Goal: Communication & Community: Answer question/provide support

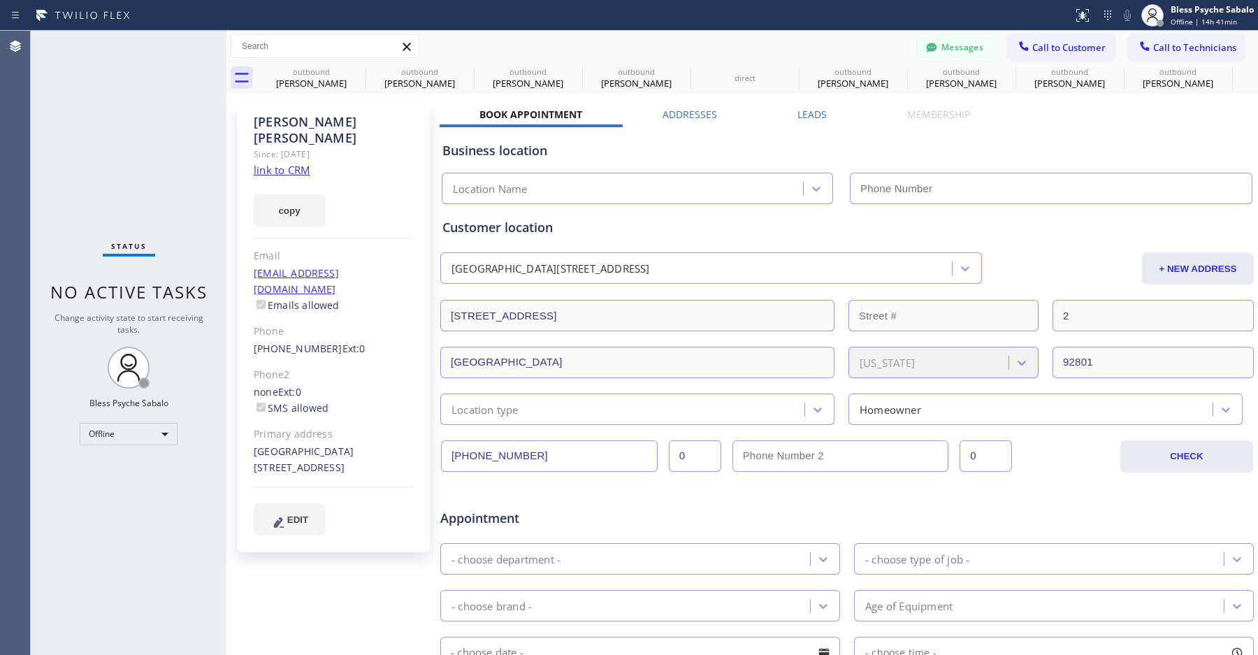
scroll to position [197, 0]
click at [134, 143] on div "Status No active tasks Change activity state to start receiving tasks. Bless Ps…" at bounding box center [129, 343] width 196 height 624
click at [939, 49] on button "Messages" at bounding box center [955, 47] width 77 height 27
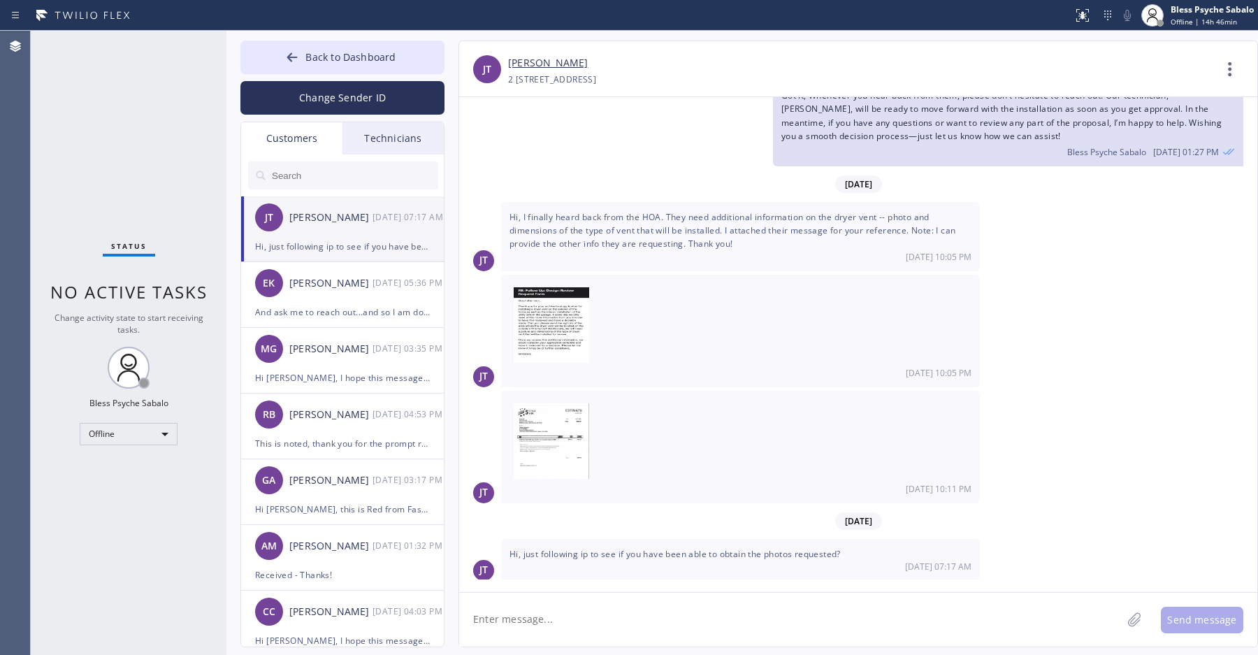
click at [399, 143] on div "Technicians" at bounding box center [392, 138] width 101 height 32
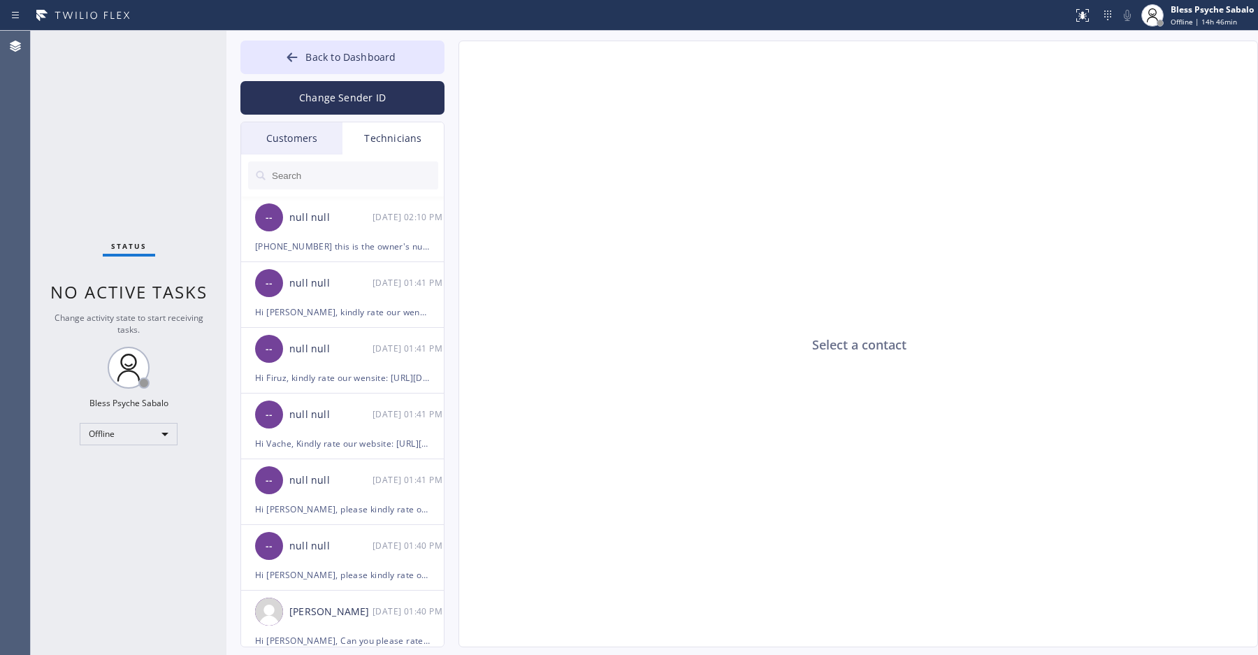
click at [388, 134] on div "Technicians" at bounding box center [392, 138] width 101 height 32
click at [337, 175] on input "text" at bounding box center [354, 175] width 168 height 28
click at [317, 181] on input "text" at bounding box center [354, 175] width 168 height 28
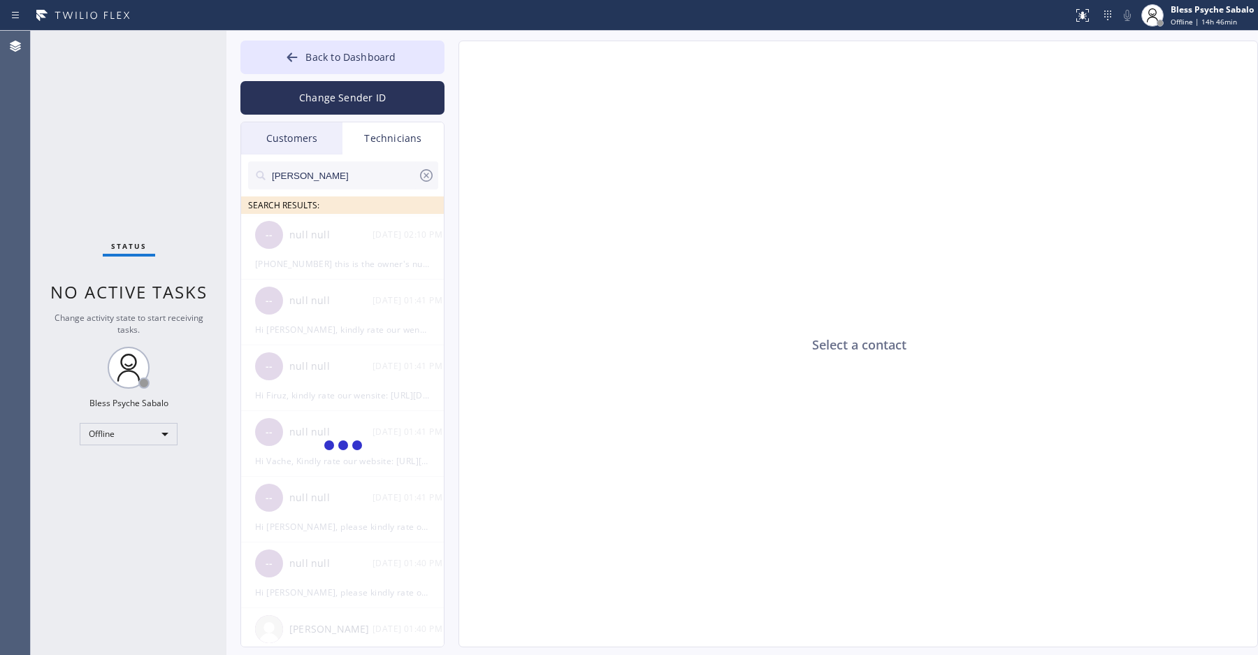
type input "[PERSON_NAME]"
click at [384, 330] on div "[PERSON_NAME] SEARCH RESULTS: [PERSON_NAME] --:--" at bounding box center [343, 416] width 204 height 524
click at [356, 252] on div "[PERSON_NAME] --:--" at bounding box center [343, 235] width 204 height 42
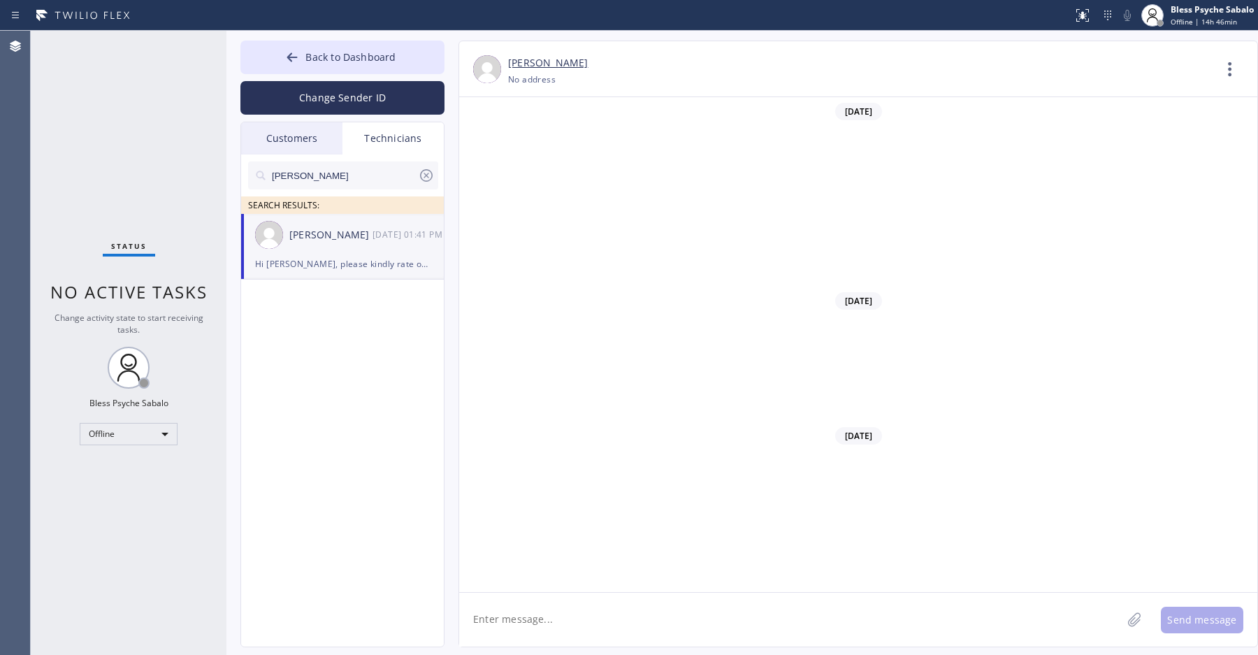
scroll to position [17238, 0]
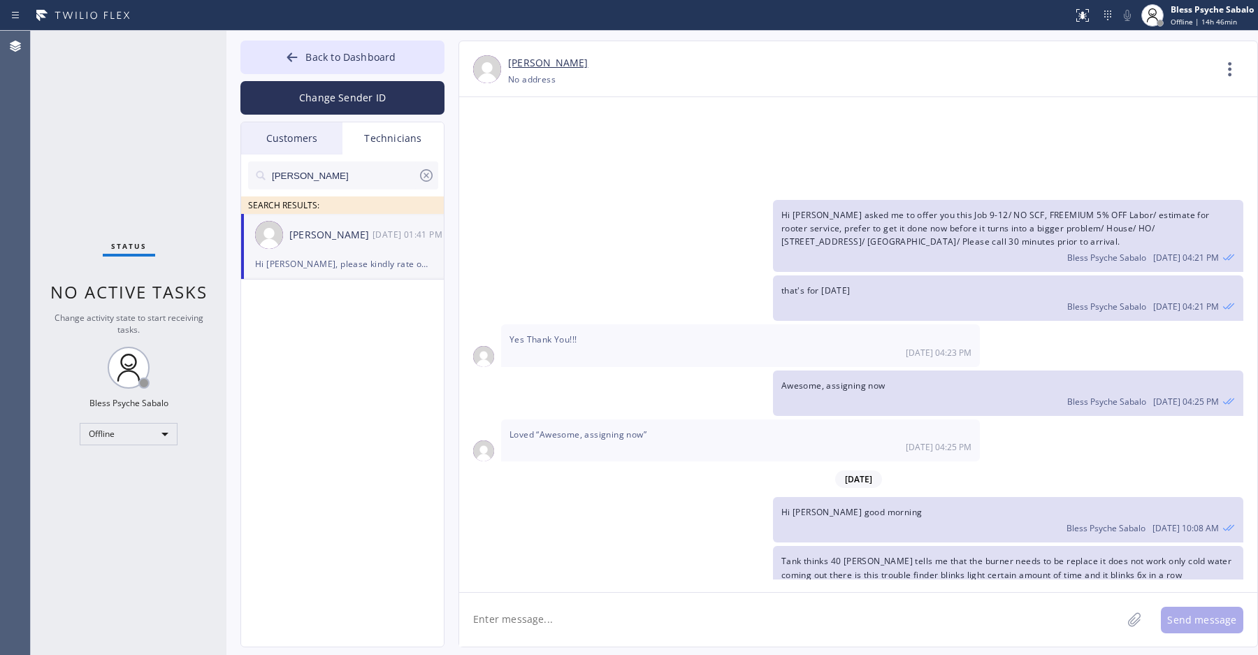
click at [344, 254] on div "[PERSON_NAME] [DATE] 01:41 PM" at bounding box center [343, 235] width 204 height 42
click at [593, 608] on textarea at bounding box center [790, 620] width 662 height 54
click at [521, 617] on textarea "Hi" at bounding box center [803, 620] width 688 height 54
type textarea "Hi [PERSON_NAME]"
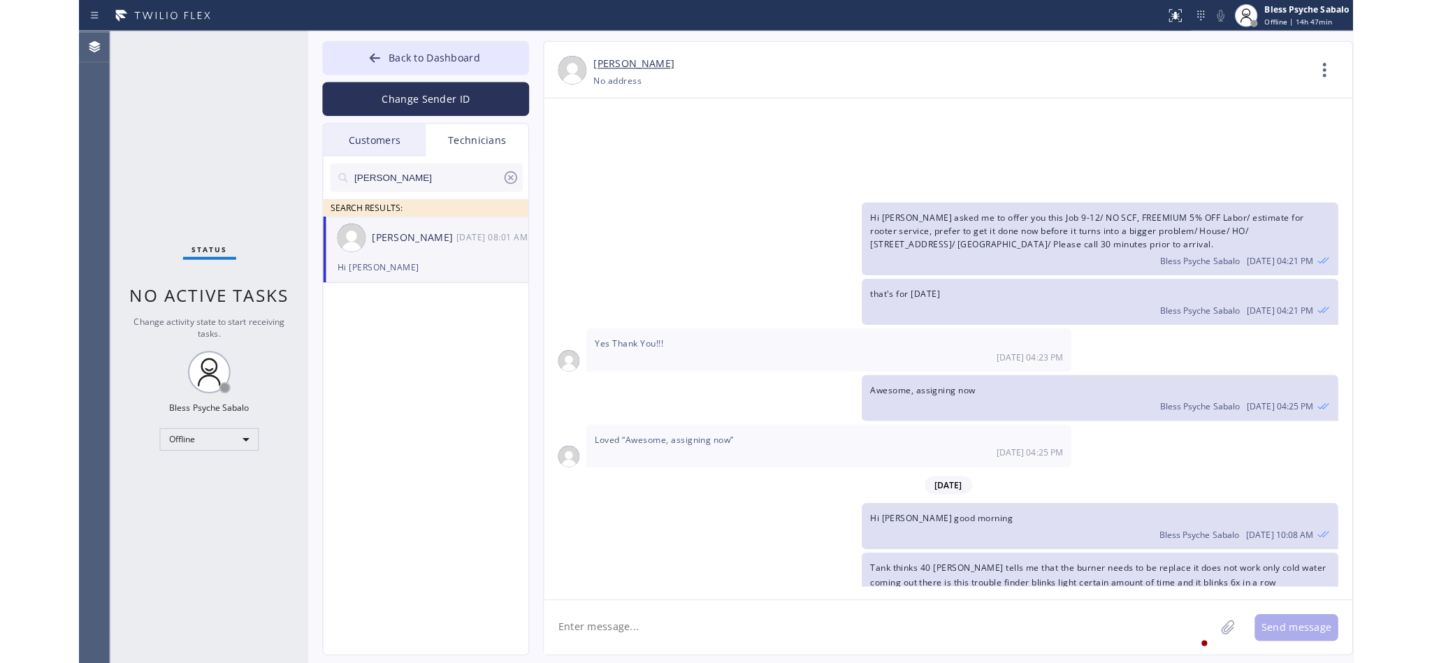
scroll to position [17319, 0]
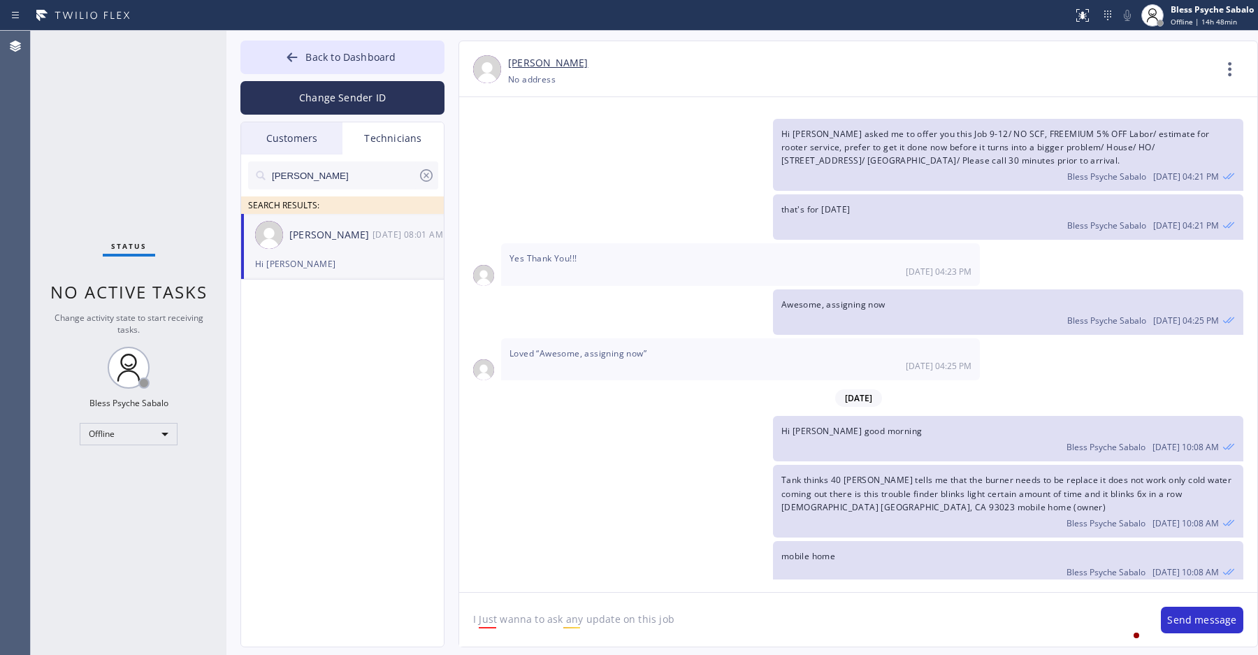
click at [736, 620] on textarea "I Just wanna to ask any update on this job" at bounding box center [803, 620] width 688 height 54
paste textarea "[PERSON_NAME]"
type textarea "I Just wanna to ask any update on this job [PERSON_NAME]"
drag, startPoint x: 790, startPoint y: 630, endPoint x: 444, endPoint y: 585, distance: 348.7
click at [444, 585] on div "[PERSON_NAME] [PHONE_NUMBER] Choose phone number No address Contact Full Inform…" at bounding box center [843, 344] width 799 height 606
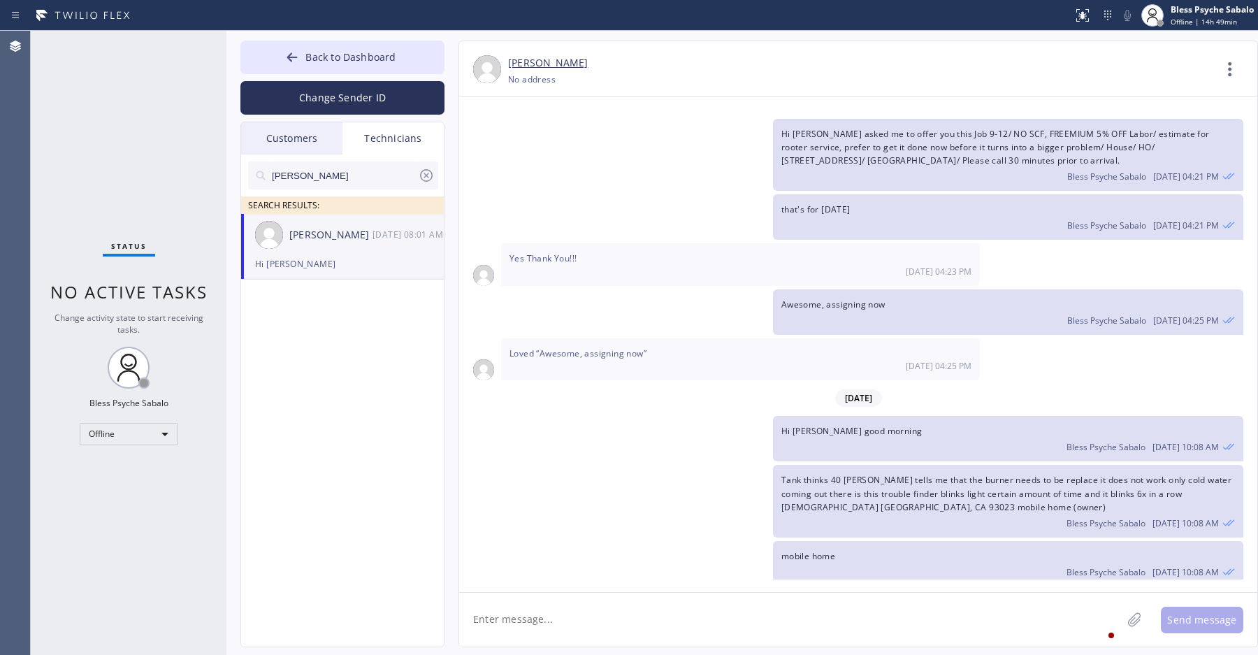
click at [859, 623] on textarea at bounding box center [790, 620] width 662 height 54
click at [359, 55] on span "Back to Dashboard" at bounding box center [350, 56] width 90 height 13
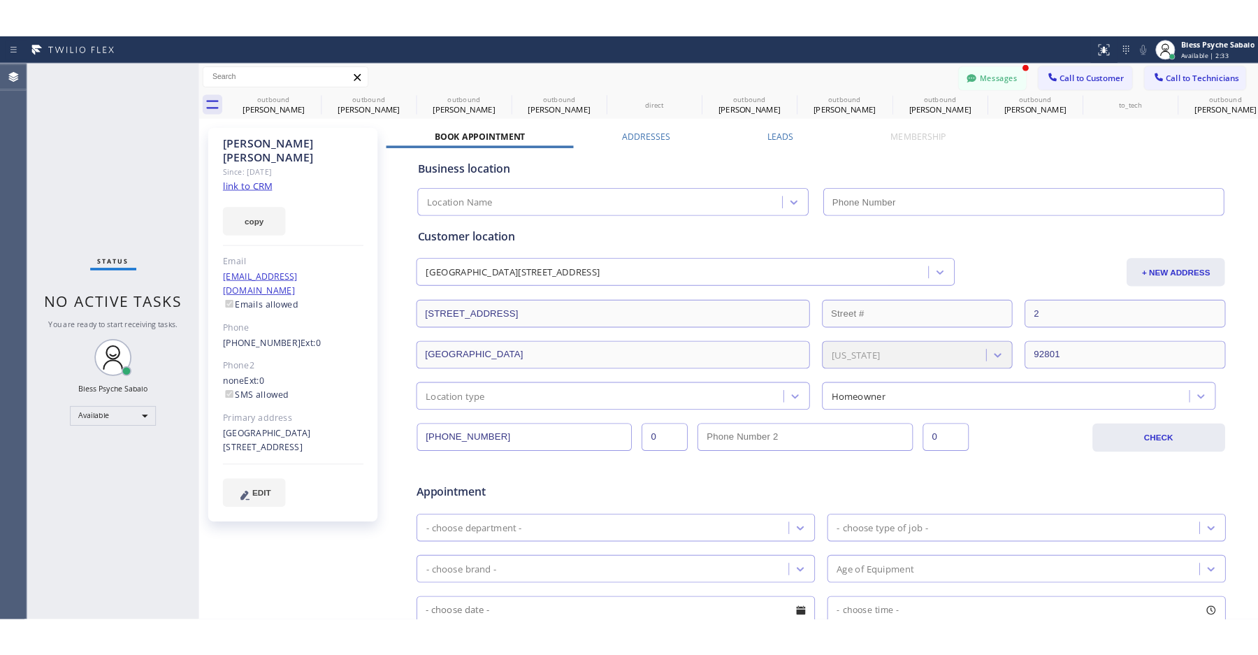
scroll to position [16931, 0]
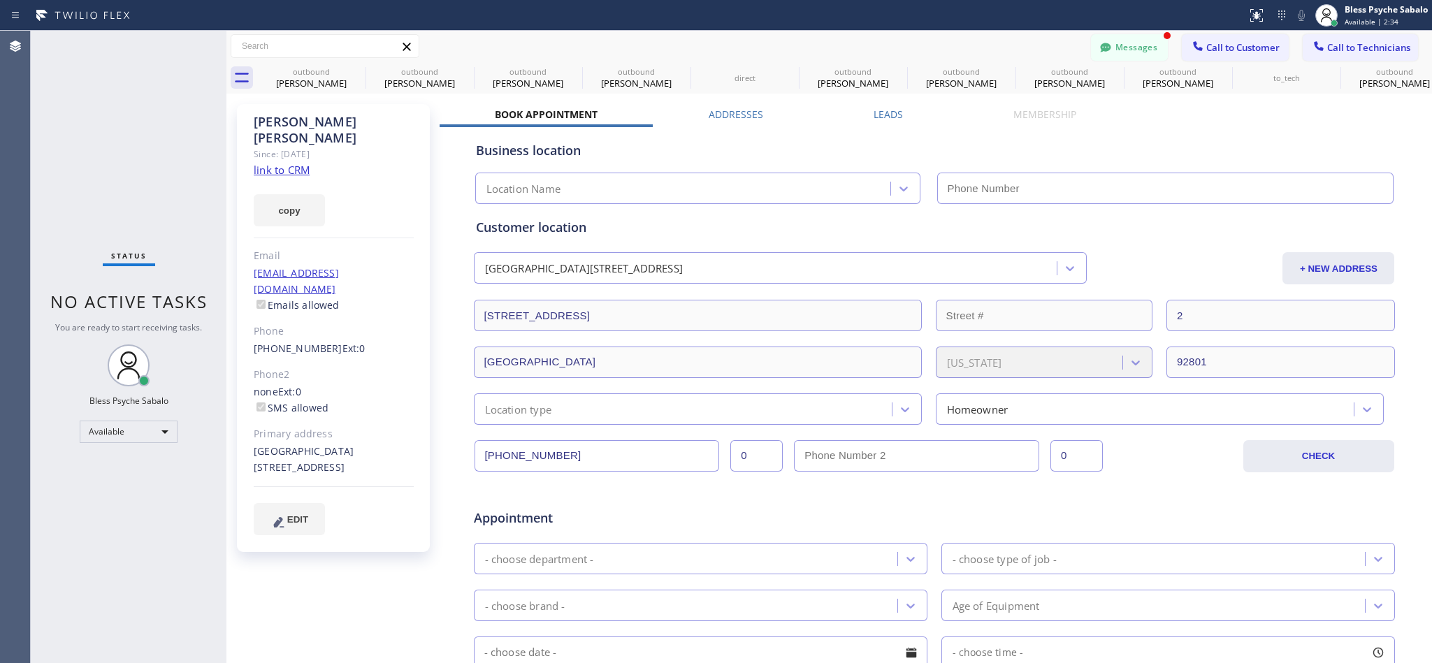
drag, startPoint x: 386, startPoint y: 52, endPoint x: 1044, endPoint y: 99, distance: 659.8
click at [386, 53] on input "text" at bounding box center [324, 46] width 187 height 22
click at [1120, 46] on button "Messages" at bounding box center [1129, 47] width 77 height 27
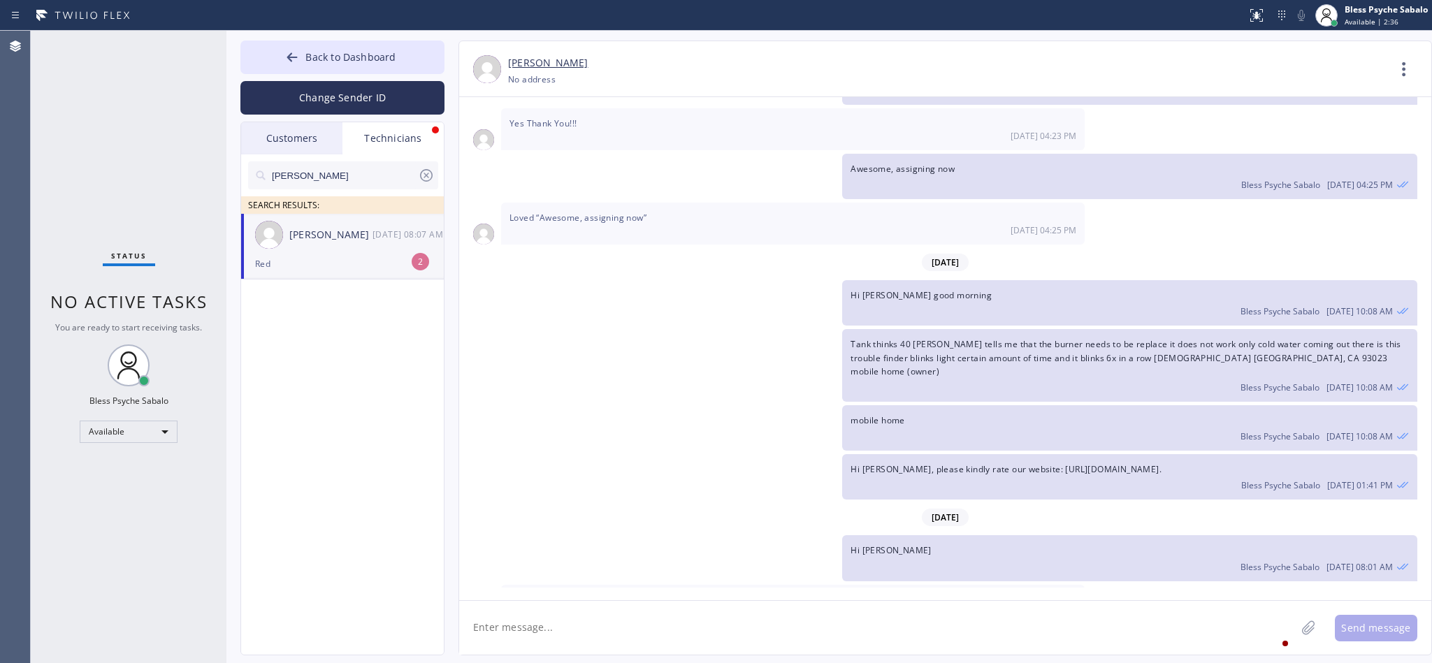
click at [338, 263] on div "Red" at bounding box center [342, 264] width 175 height 16
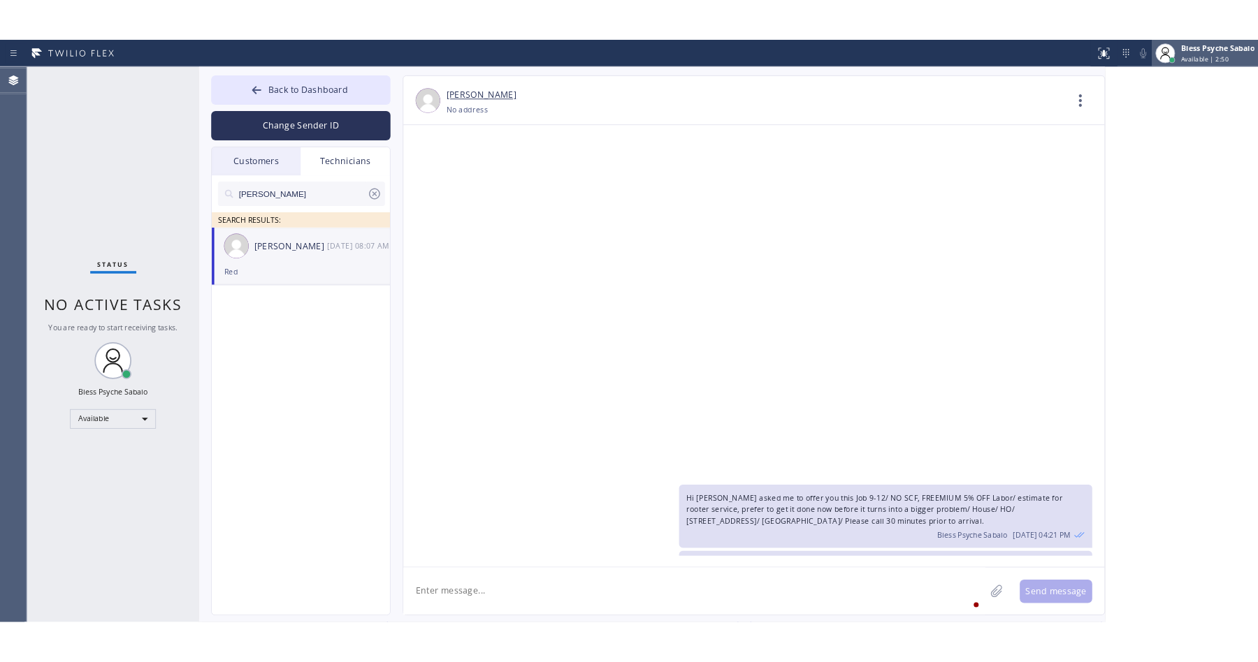
scroll to position [17409, 0]
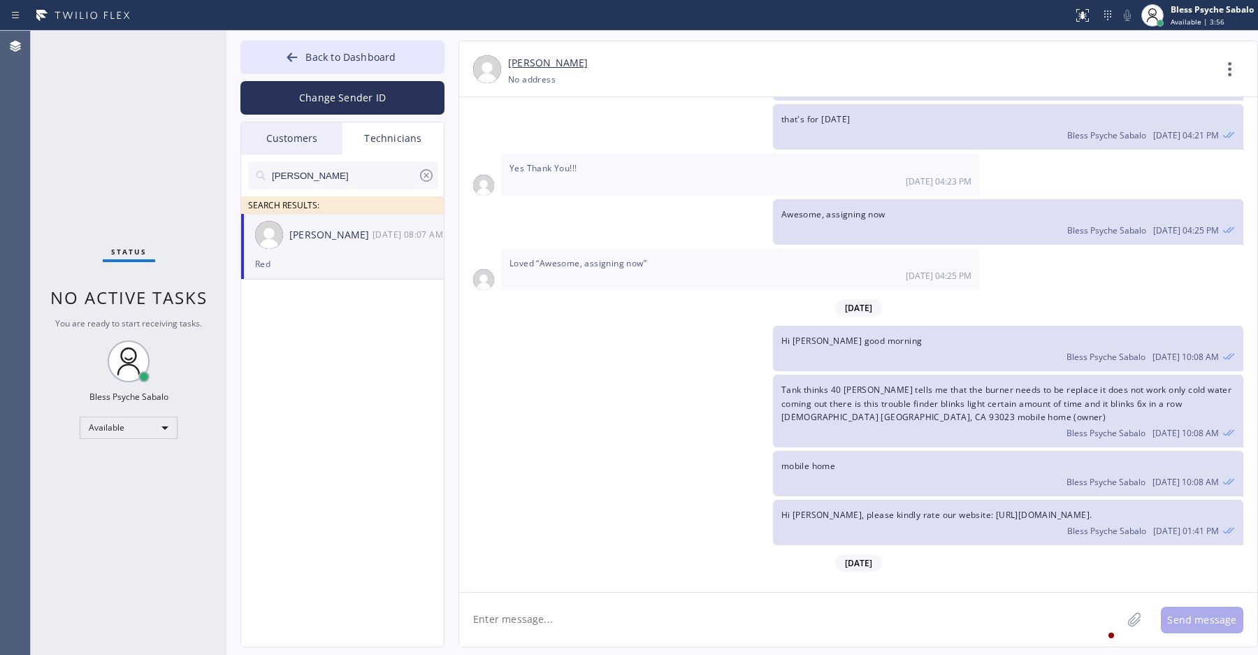
click at [401, 412] on div "[PERSON_NAME] SEARCH RESULTS: [PERSON_NAME] [DATE] 08:07 AM Red" at bounding box center [343, 416] width 204 height 524
click at [419, 405] on div "[PERSON_NAME] SEARCH RESULTS: [PERSON_NAME] [DATE] 08:07 AM Red" at bounding box center [343, 416] width 204 height 524
click at [514, 500] on div "Hi [PERSON_NAME], please kindly rate our website: [URL][DOMAIN_NAME]. Bless Psy…" at bounding box center [851, 522] width 784 height 45
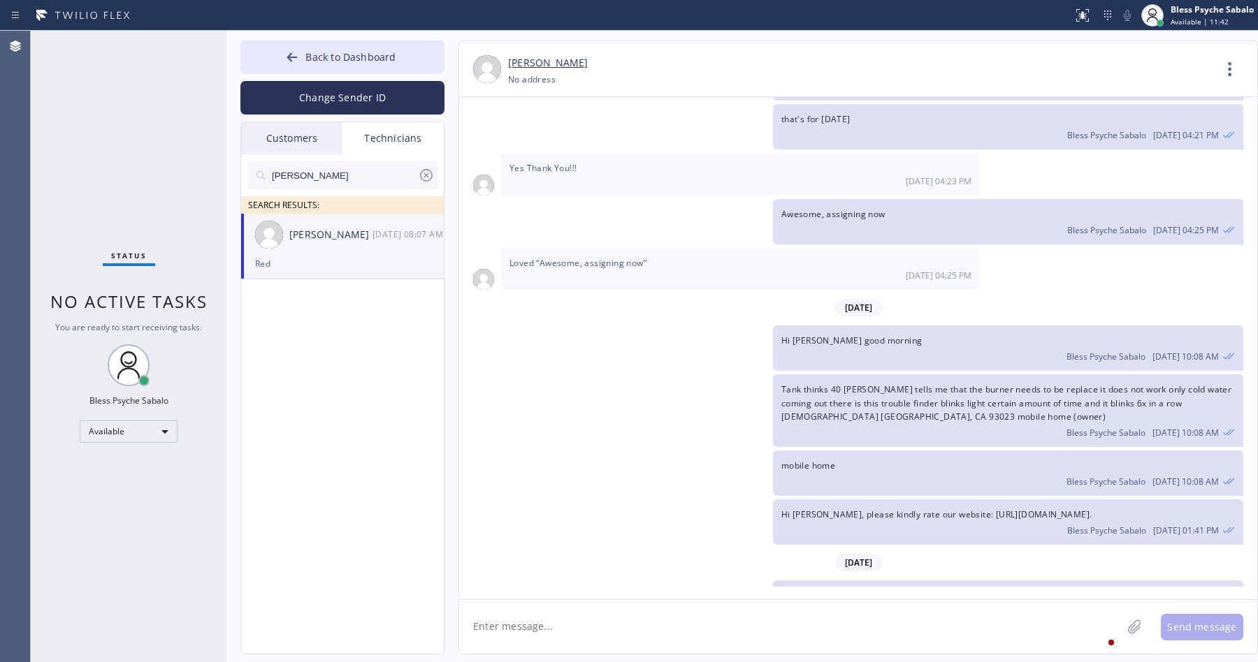
scroll to position [17401, 0]
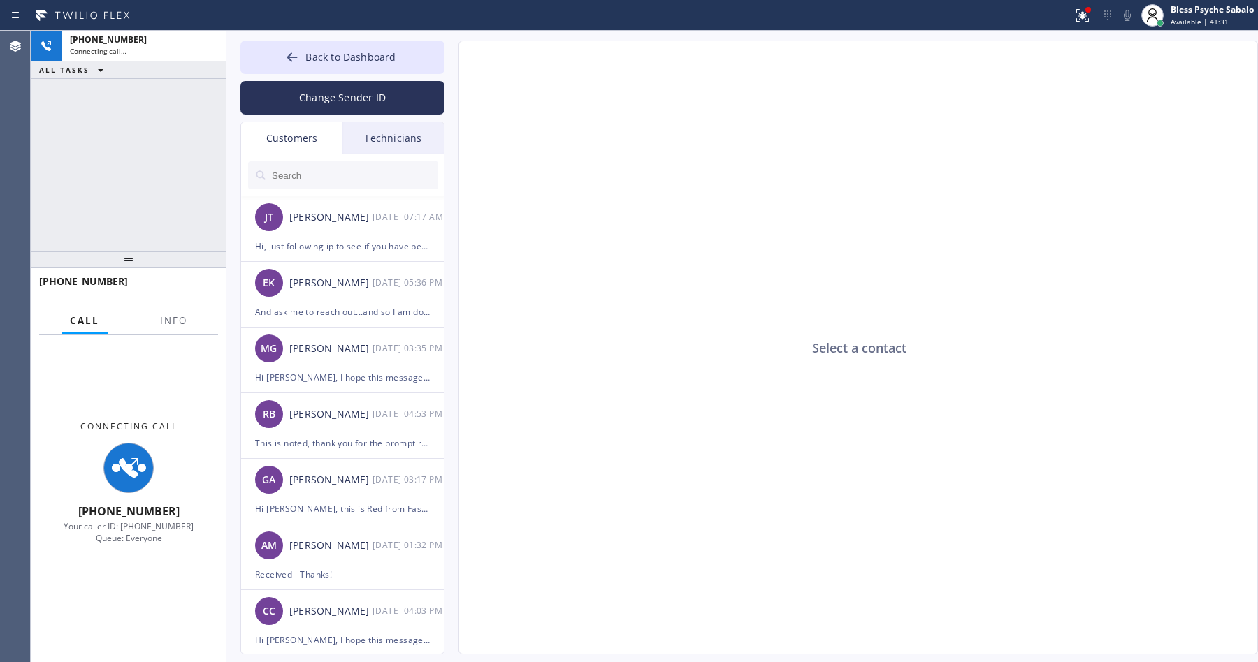
type input "[PHONE_NUMBER]"
click at [184, 326] on span "Info" at bounding box center [173, 320] width 27 height 13
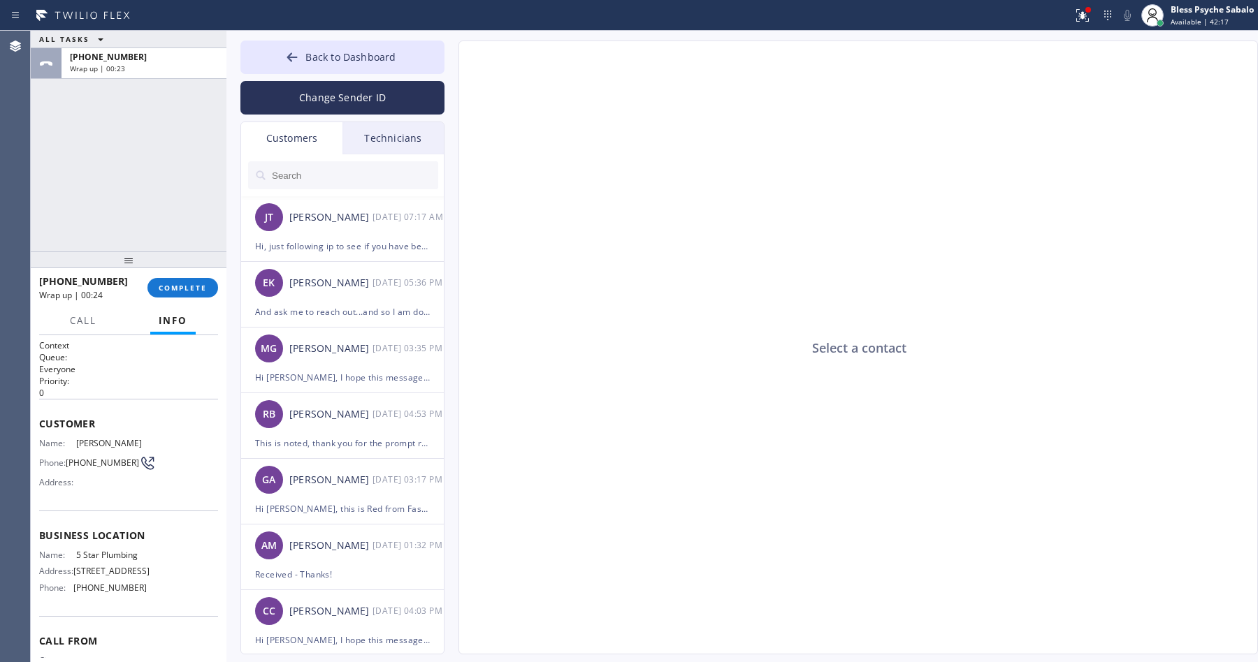
click at [497, 128] on div "Select a contact" at bounding box center [858, 348] width 799 height 614
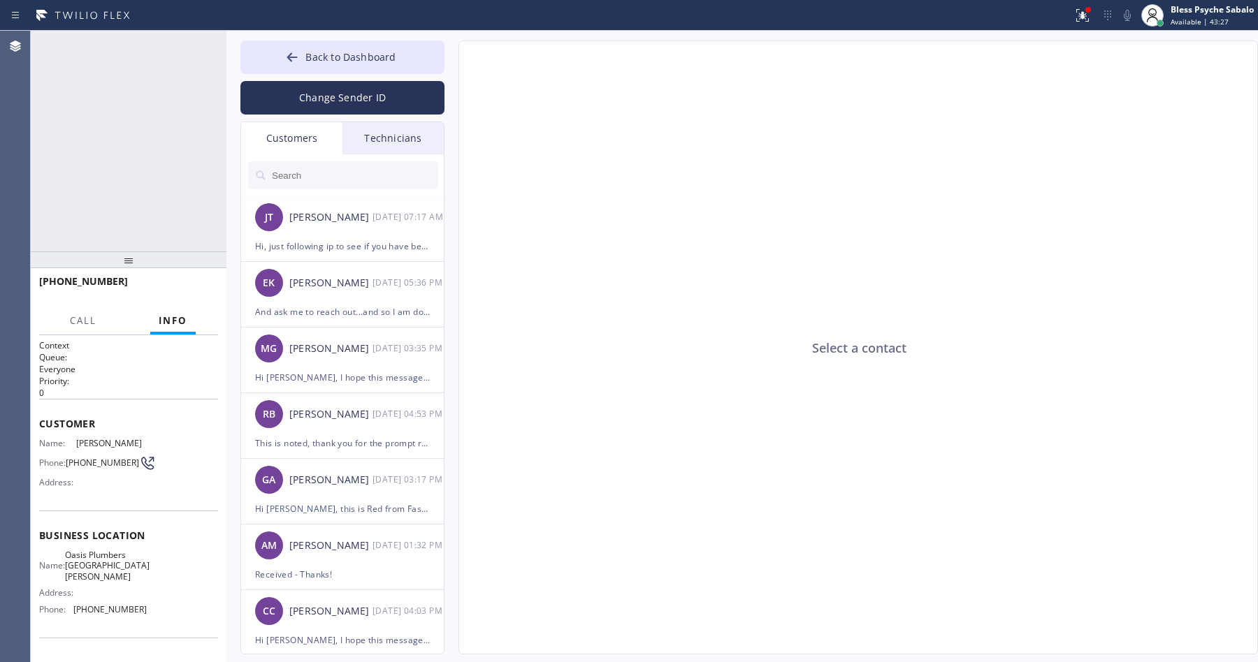
type input "[PHONE_NUMBER]"
click at [168, 298] on button "COMPLETE" at bounding box center [182, 288] width 71 height 20
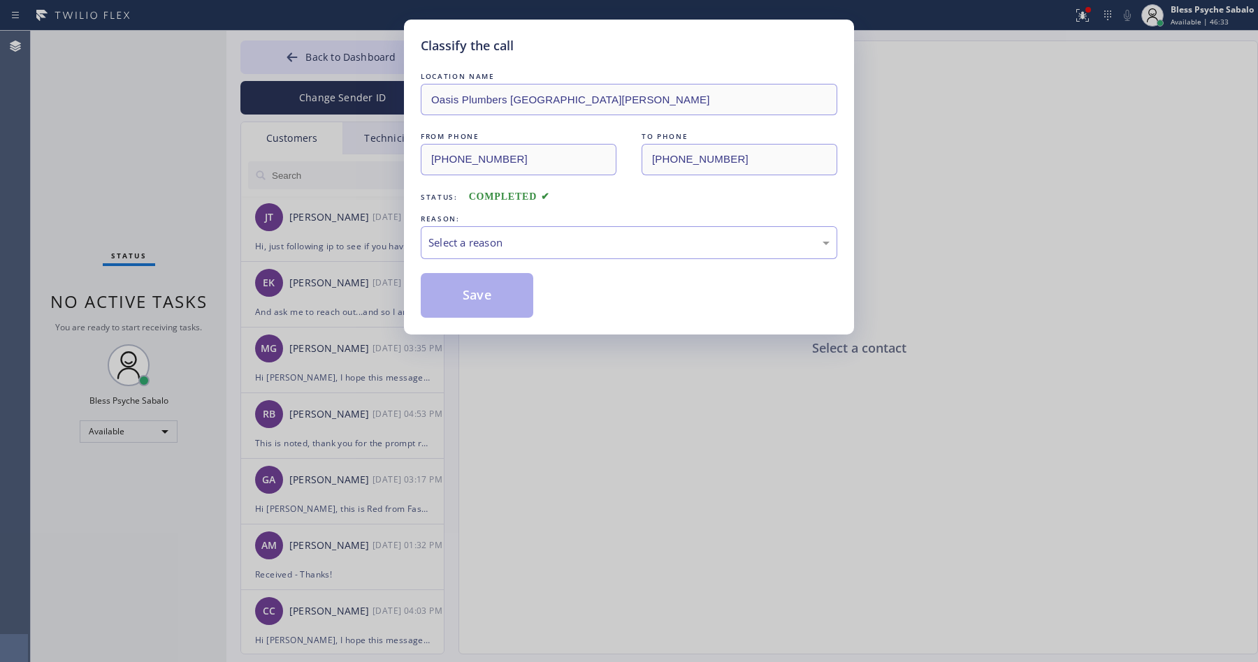
click at [537, 225] on div "REASON:" at bounding box center [629, 219] width 416 height 15
click at [539, 243] on div "Select a reason" at bounding box center [628, 243] width 401 height 16
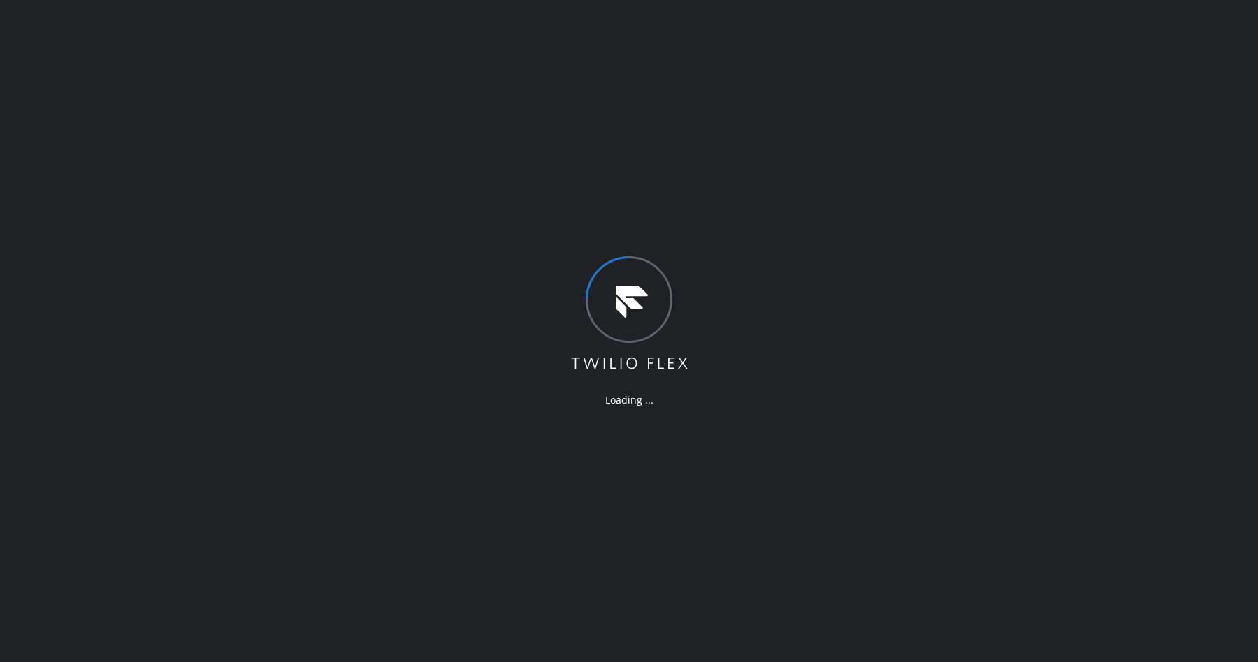
click at [384, 273] on div "Loading ..." at bounding box center [629, 331] width 1258 height 662
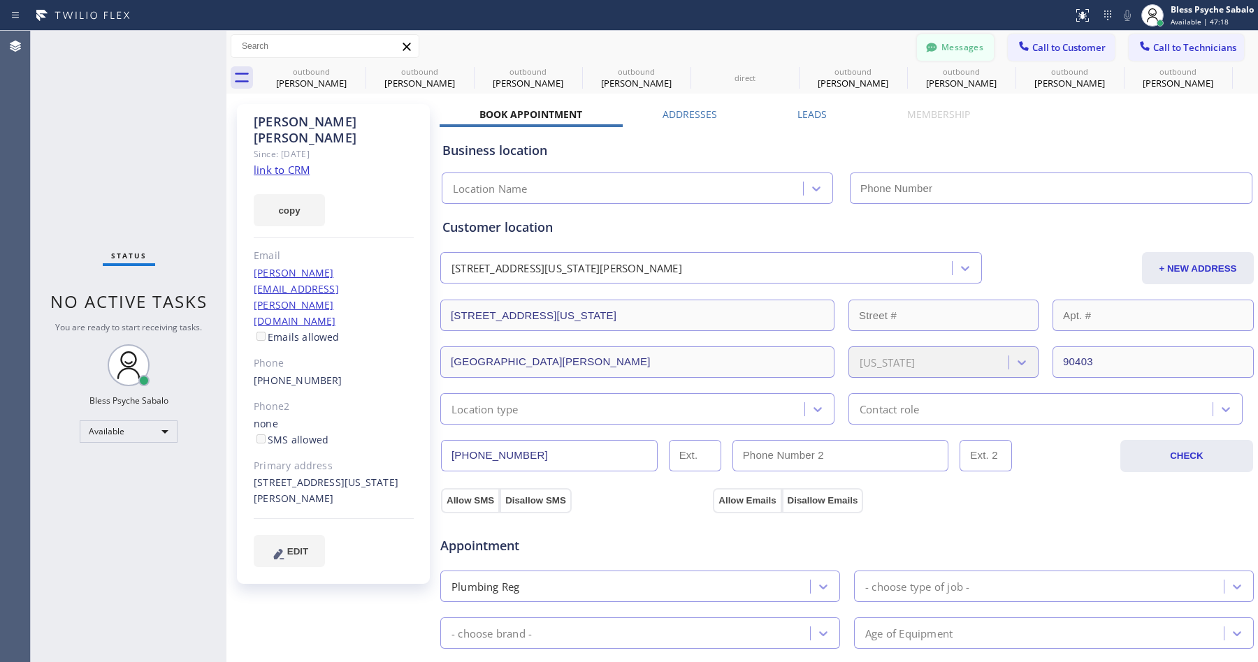
click at [931, 52] on button "Messages" at bounding box center [955, 47] width 77 height 27
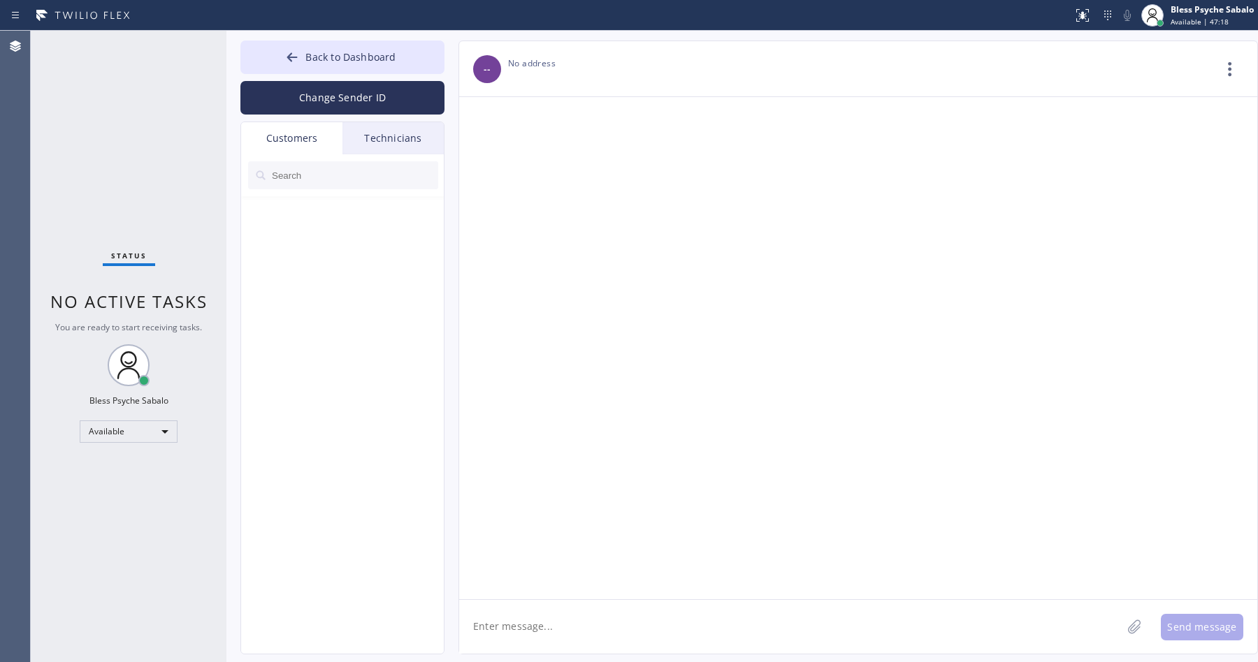
type input "[PHONE_NUMBER]"
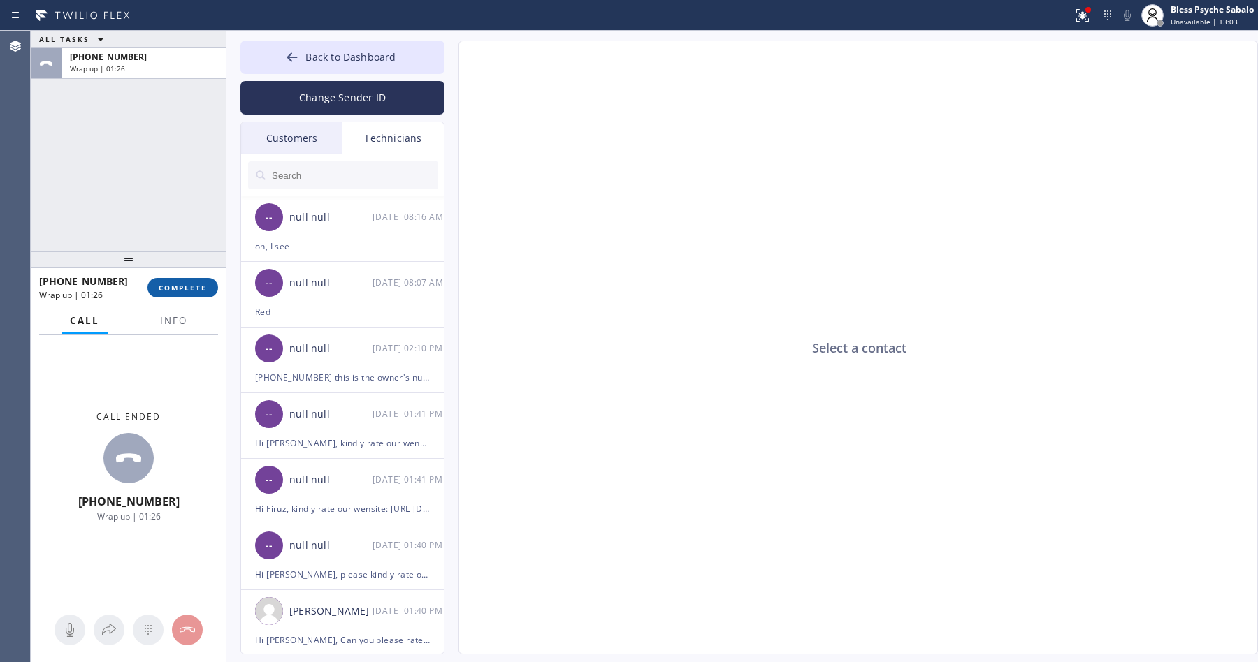
click at [166, 284] on span "COMPLETE" at bounding box center [183, 288] width 48 height 10
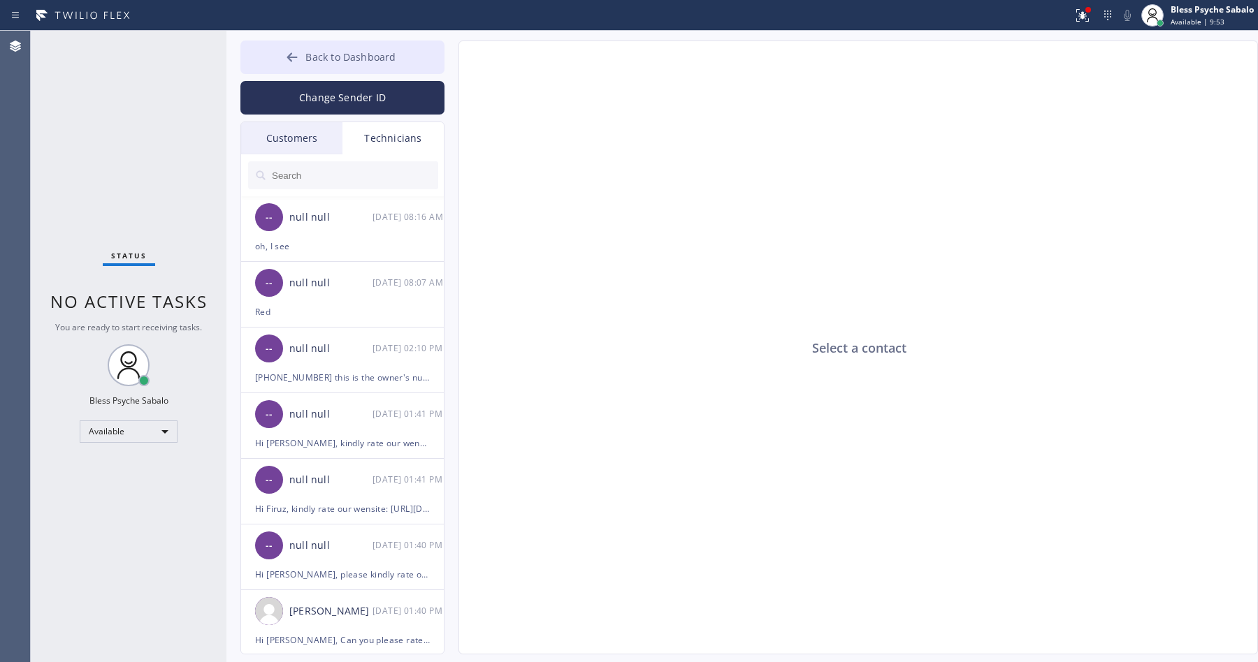
click at [337, 57] on span "Back to Dashboard" at bounding box center [350, 56] width 90 height 13
